Goal: Transaction & Acquisition: Purchase product/service

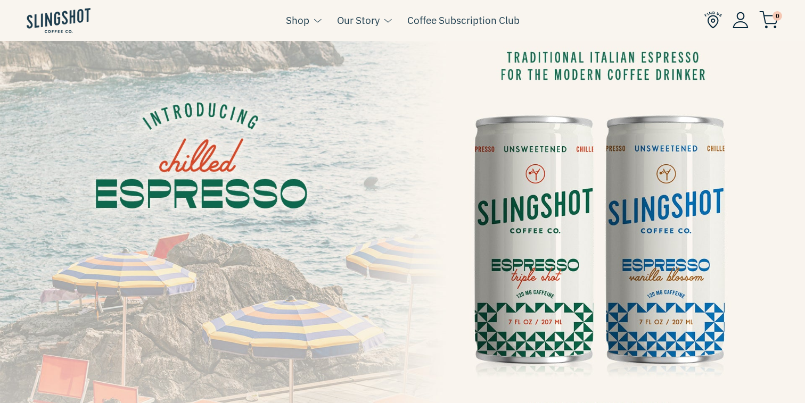
scroll to position [60, 0]
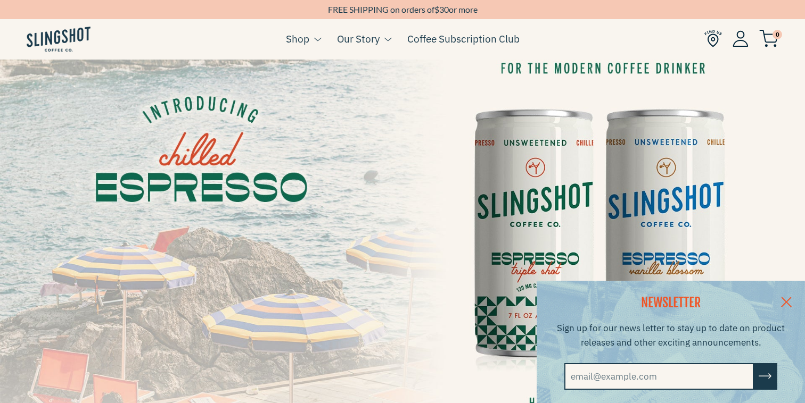
click at [787, 298] on link at bounding box center [785, 301] width 37 height 41
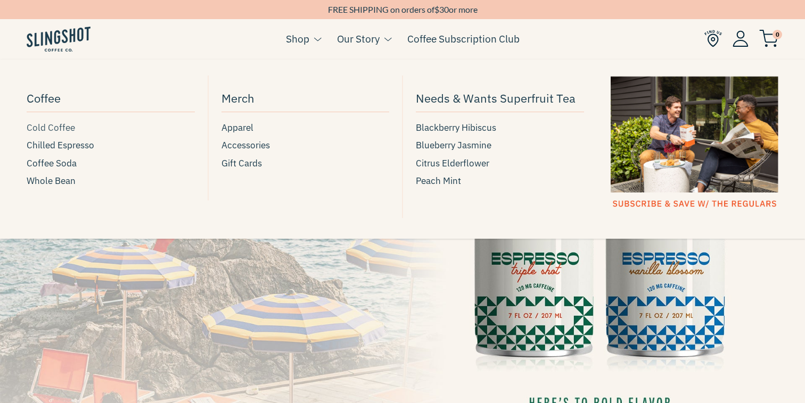
click at [56, 128] on span "Cold Coffee" at bounding box center [51, 128] width 48 height 14
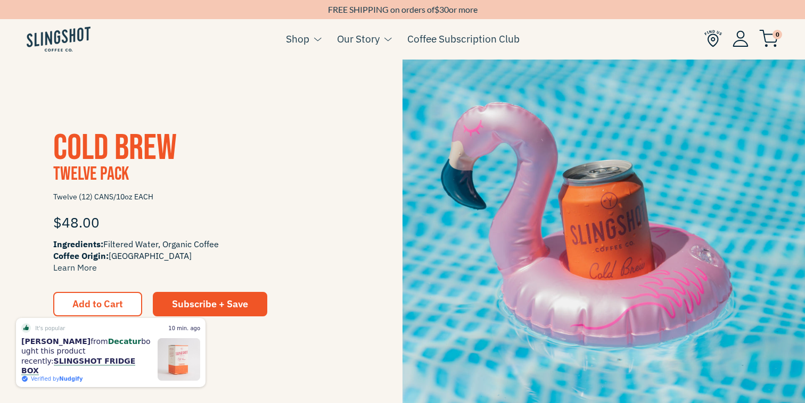
scroll to position [1048, 0]
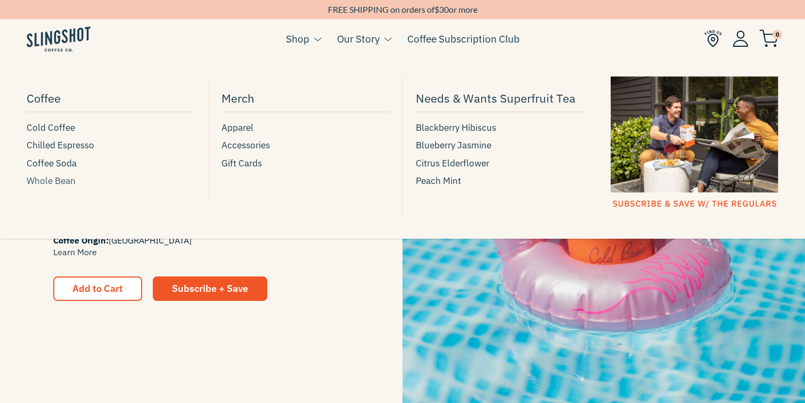
click at [45, 183] on span "Whole Bean" at bounding box center [51, 181] width 49 height 14
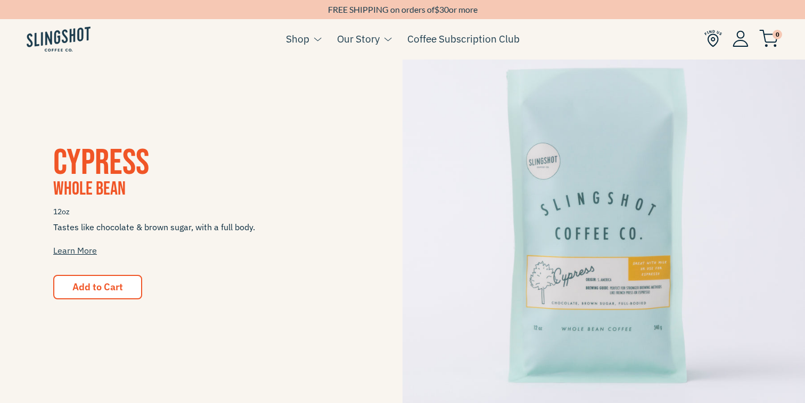
scroll to position [1020, 0]
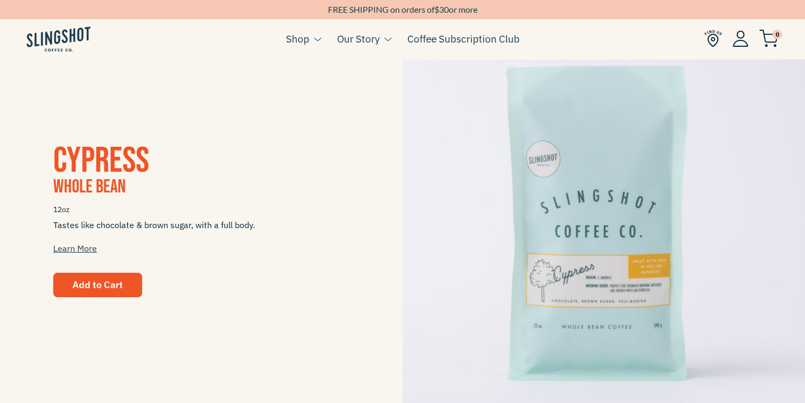
click at [109, 289] on span "Add to Cart" at bounding box center [97, 285] width 51 height 12
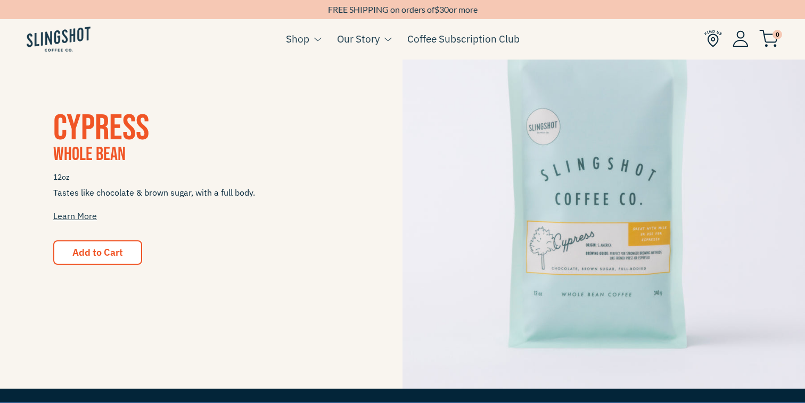
scroll to position [1046, 0]
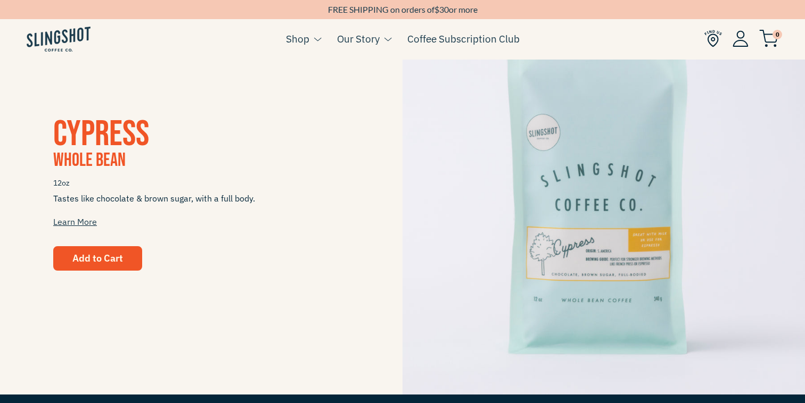
click at [118, 252] on button "Add to Cart" at bounding box center [97, 258] width 89 height 24
click at [89, 263] on span "Add to Cart" at bounding box center [97, 258] width 51 height 12
click at [117, 259] on span "Add to Cart" at bounding box center [97, 258] width 51 height 12
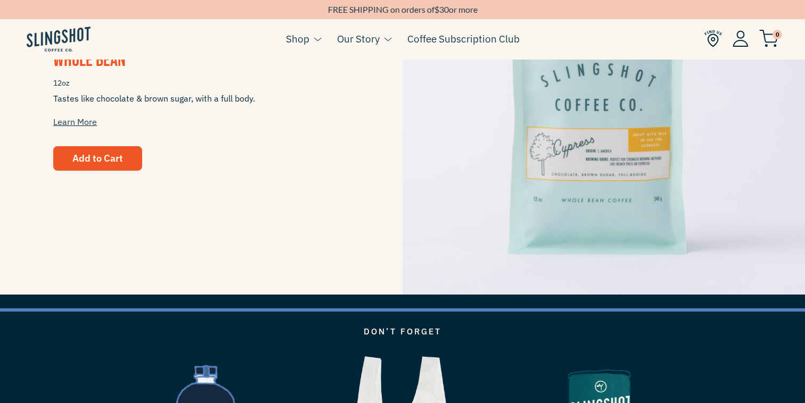
scroll to position [977, 0]
